Goal: Task Accomplishment & Management: Manage account settings

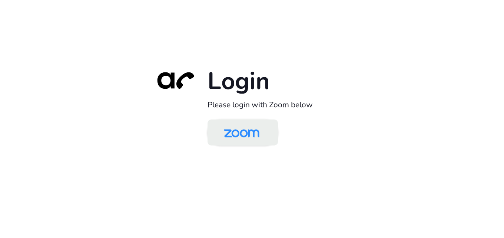
click at [254, 135] on img at bounding box center [241, 133] width 51 height 24
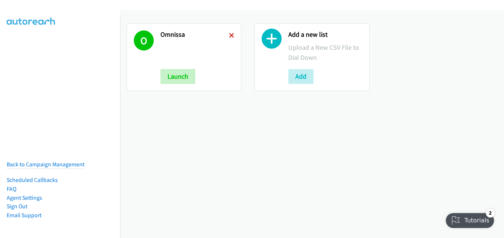
click at [230, 36] on icon at bounding box center [231, 35] width 5 height 5
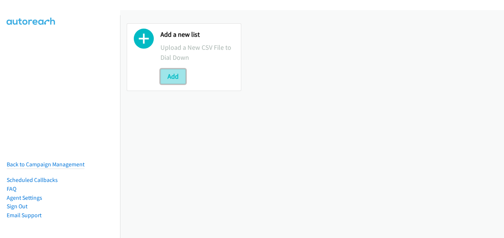
click at [175, 76] on button "Add" at bounding box center [172, 76] width 25 height 15
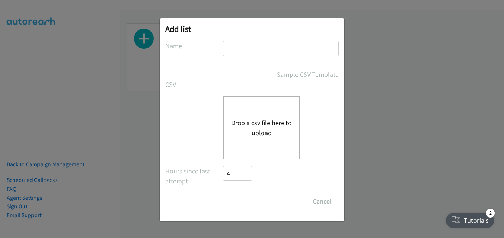
click at [300, 50] on input "text" at bounding box center [281, 48] width 116 height 15
click at [286, 52] on input "text" at bounding box center [281, 48] width 116 height 15
type input "mediacom"
click at [266, 129] on button "Drop a csv file here to upload" at bounding box center [261, 127] width 61 height 20
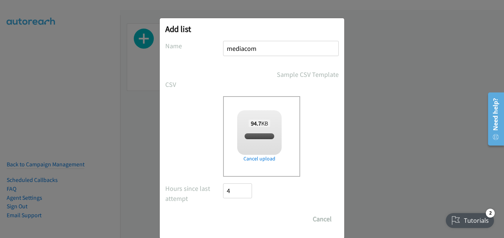
checkbox input "true"
click at [241, 224] on input "Save List" at bounding box center [242, 218] width 39 height 15
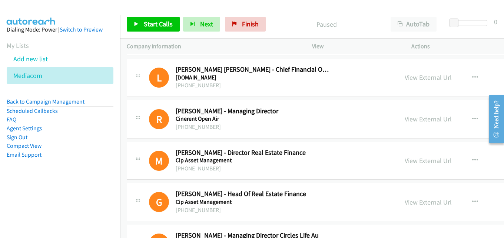
scroll to position [1668, 0]
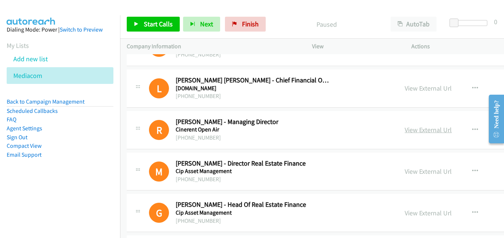
click at [421, 129] on link "View External Url" at bounding box center [428, 129] width 47 height 9
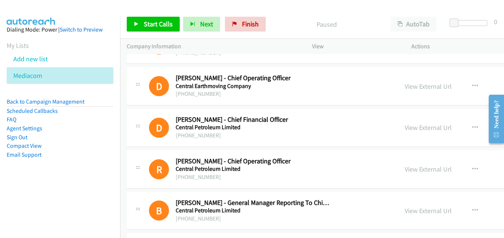
scroll to position [0, 0]
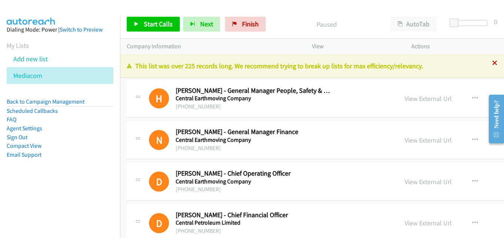
click at [492, 64] on icon at bounding box center [494, 63] width 5 height 5
